Goal: Task Accomplishment & Management: Manage account settings

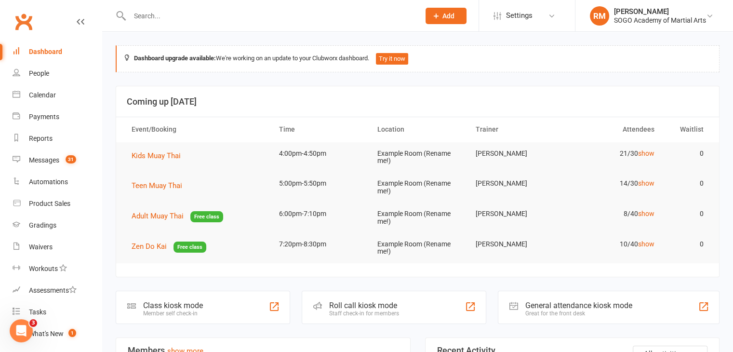
click at [151, 20] on input "text" at bounding box center [270, 15] width 286 height 13
type input "[PERSON_NAME]"
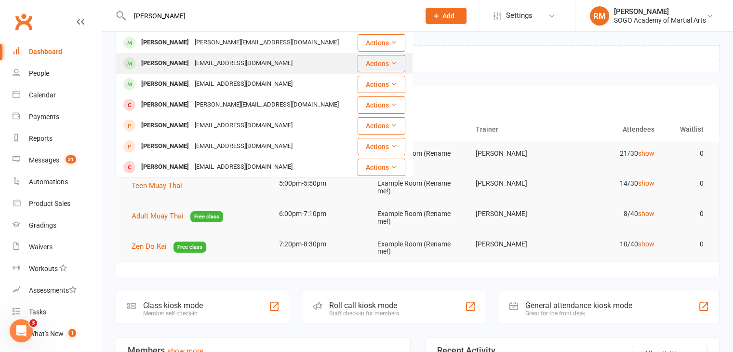
click at [163, 62] on div "[PERSON_NAME]" at bounding box center [165, 63] width 54 height 14
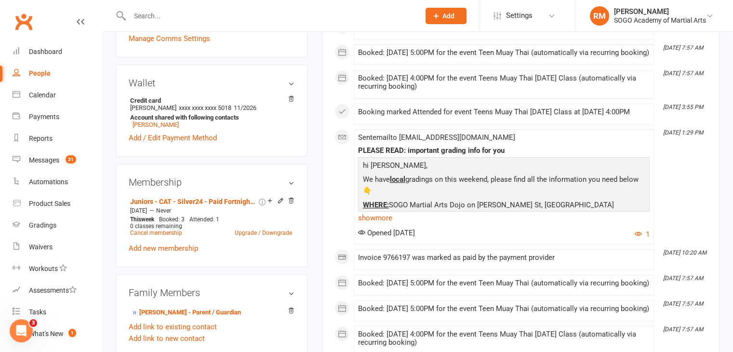
scroll to position [193, 0]
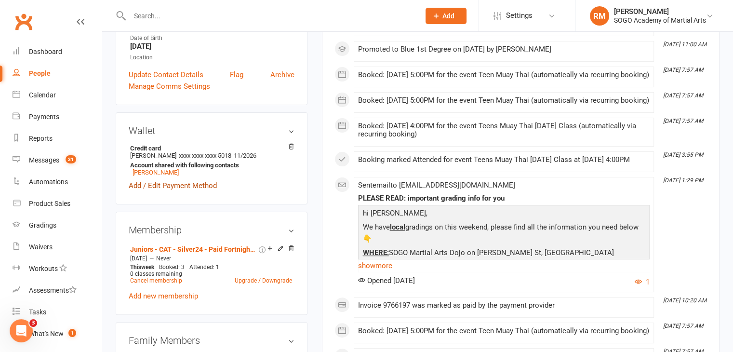
click at [175, 186] on link "Add / Edit Payment Method" at bounding box center [173, 186] width 88 height 12
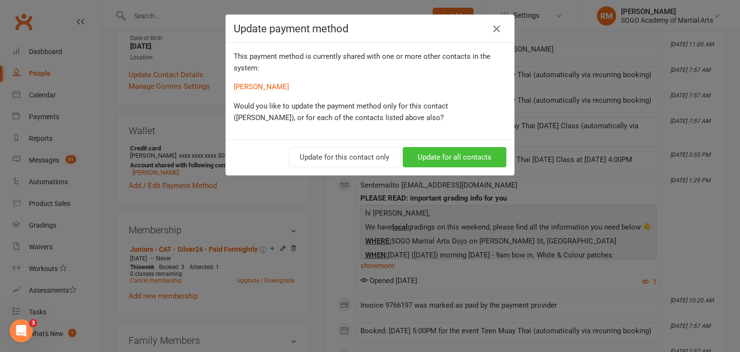
click at [462, 158] on button "Update for all contacts" at bounding box center [455, 157] width 104 height 20
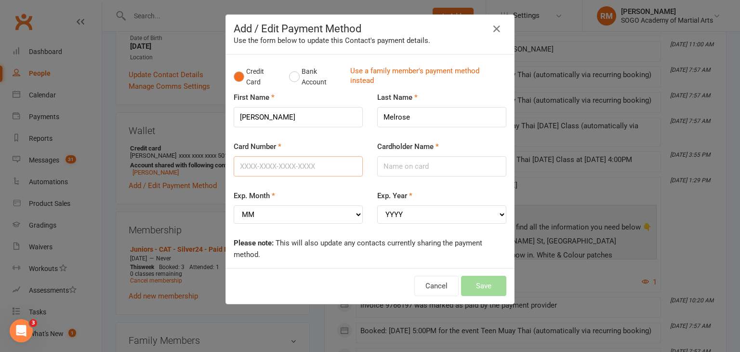
click at [278, 161] on input "Card Number" at bounding box center [298, 166] width 129 height 20
type input "[CREDIT_CARD_NUMBER]"
click at [401, 166] on input "Cardholder Name" at bounding box center [441, 166] width 129 height 20
type input "[PERSON_NAME]"
click at [266, 210] on select "MM 01 02 03 04 05 06 07 08 09 10 11 12" at bounding box center [298, 214] width 129 height 18
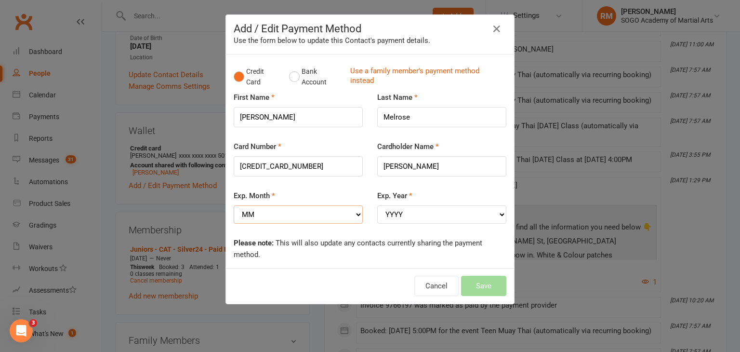
select select "12"
click at [234, 205] on select "MM 01 02 03 04 05 06 07 08 09 10 11 12" at bounding box center [298, 214] width 129 height 18
click at [412, 216] on select "YYYY 2025 2026 2027 2028 2029 2030 2031 2032 2033 2034" at bounding box center [441, 214] width 129 height 18
select select "2028"
click at [377, 205] on select "YYYY 2025 2026 2027 2028 2029 2030 2031 2032 2033 2034" at bounding box center [441, 214] width 129 height 18
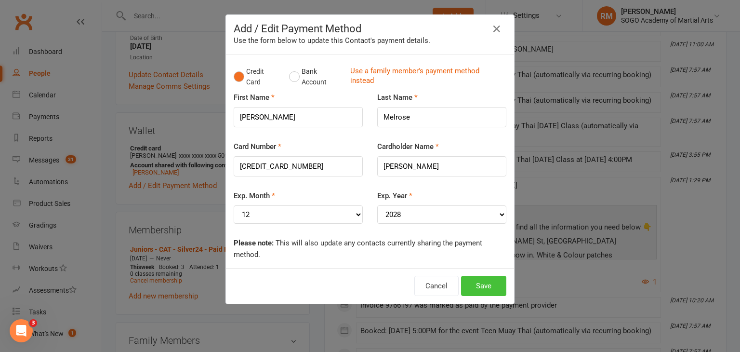
click at [485, 291] on button "Save" at bounding box center [483, 286] width 45 height 20
